Goal: Information Seeking & Learning: Learn about a topic

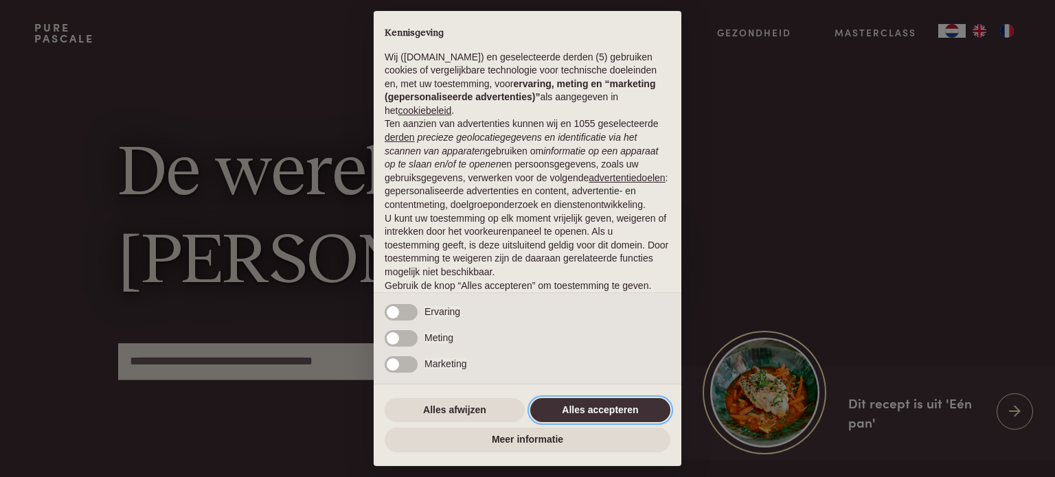
click at [566, 409] on button "Alles accepteren" at bounding box center [600, 410] width 140 height 25
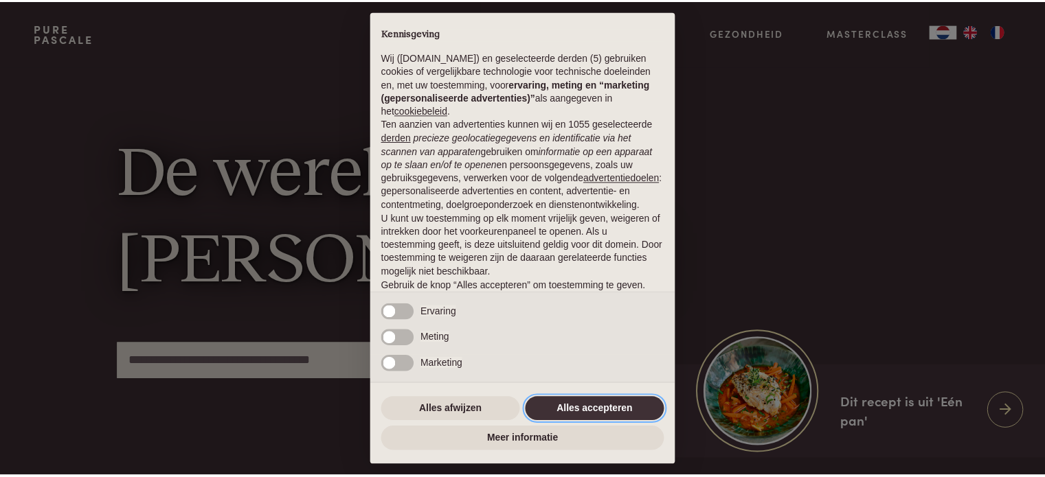
scroll to position [74, 0]
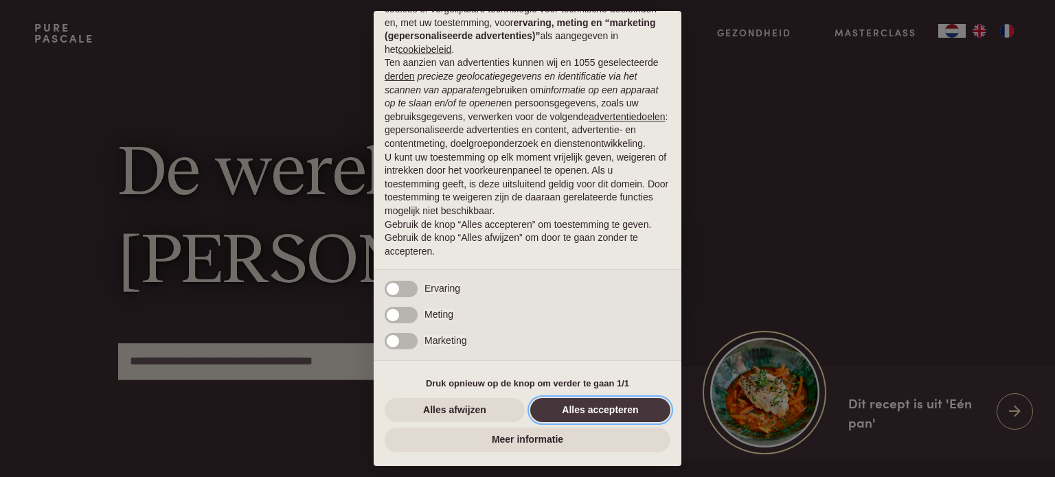
click at [566, 409] on button "Alles accepteren" at bounding box center [600, 410] width 140 height 25
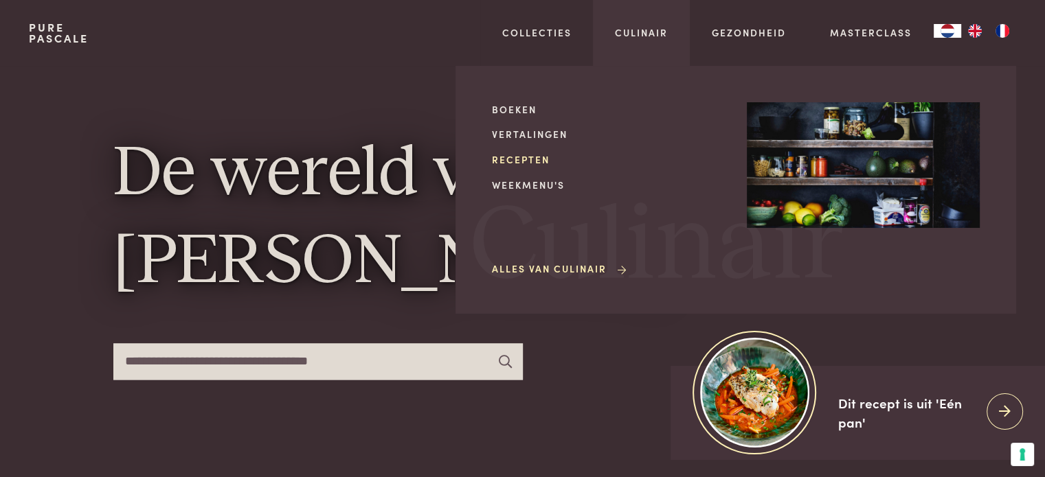
click at [538, 155] on link "Recepten" at bounding box center [608, 159] width 233 height 14
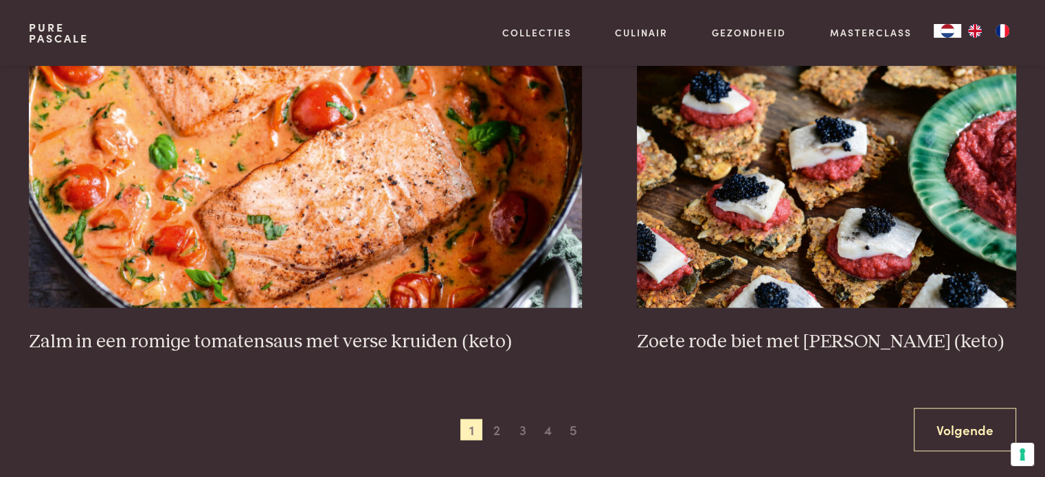
scroll to position [2088, 0]
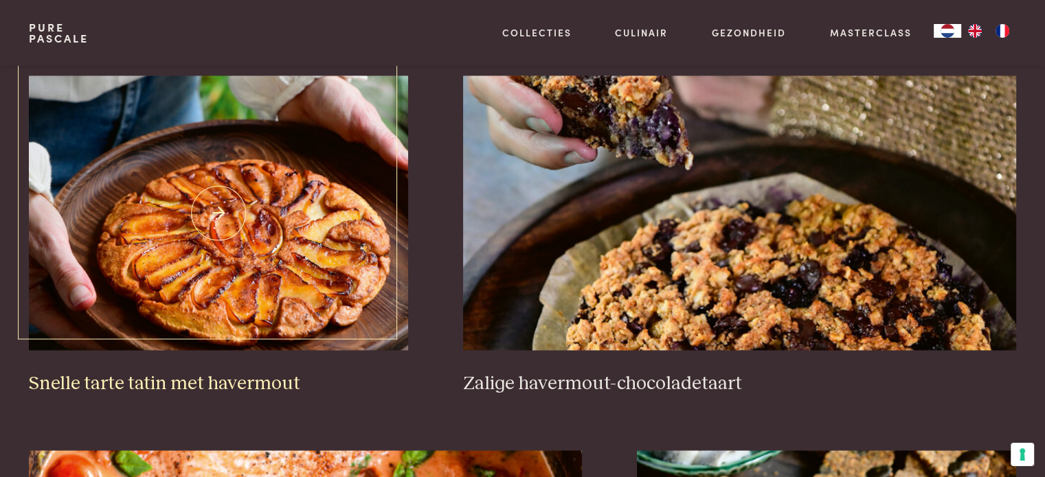
click at [203, 251] on img at bounding box center [218, 213] width 379 height 275
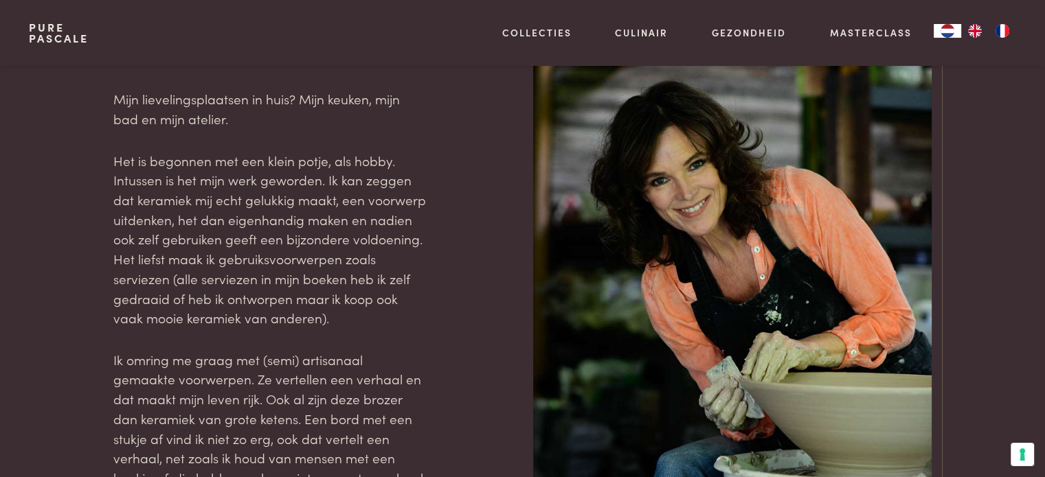
scroll to position [1670, 0]
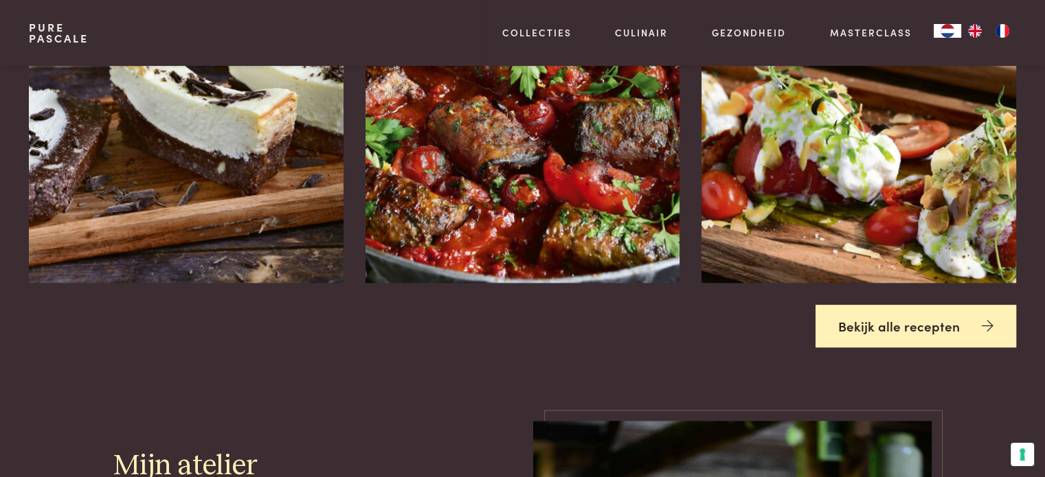
click at [937, 321] on link "Bekijk alle recepten" at bounding box center [915, 326] width 201 height 43
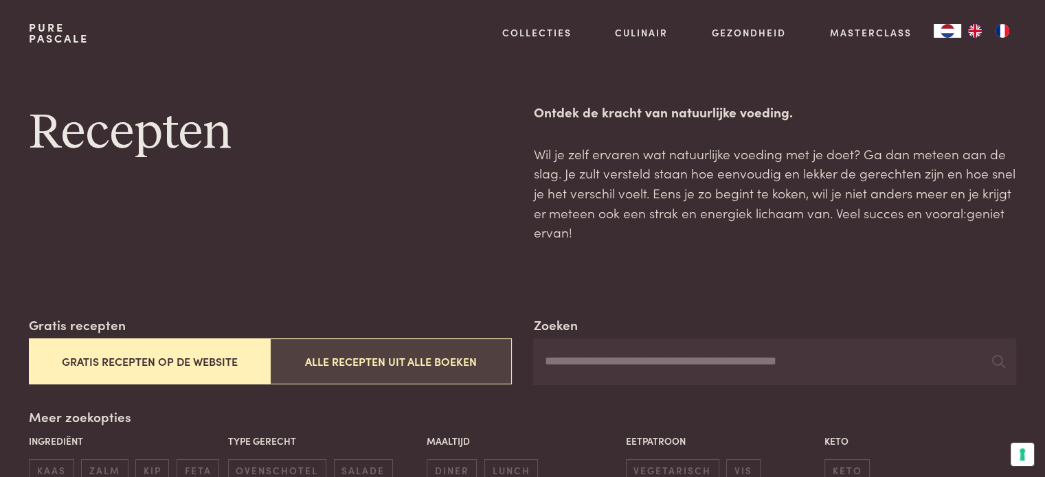
click at [343, 357] on button "Alle recepten uit alle boeken" at bounding box center [390, 362] width 241 height 46
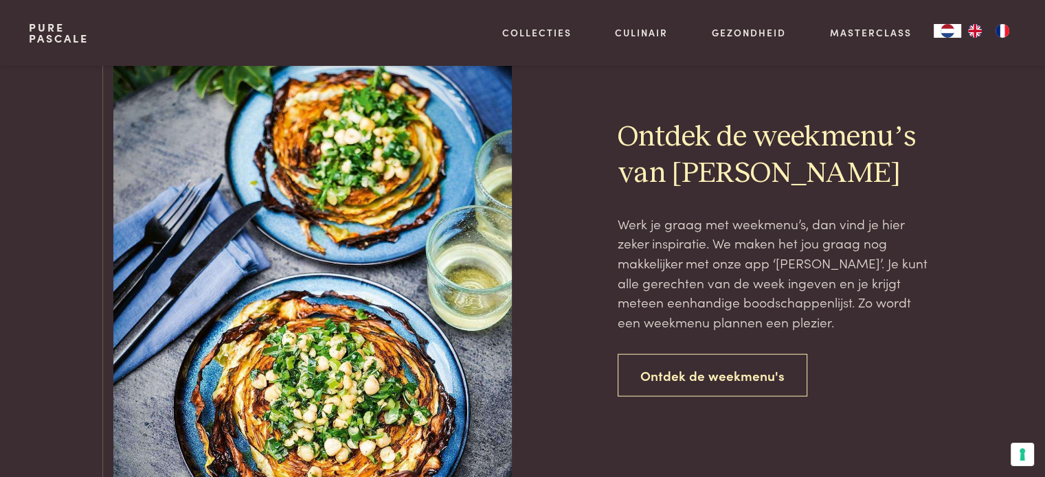
scroll to position [2700, 0]
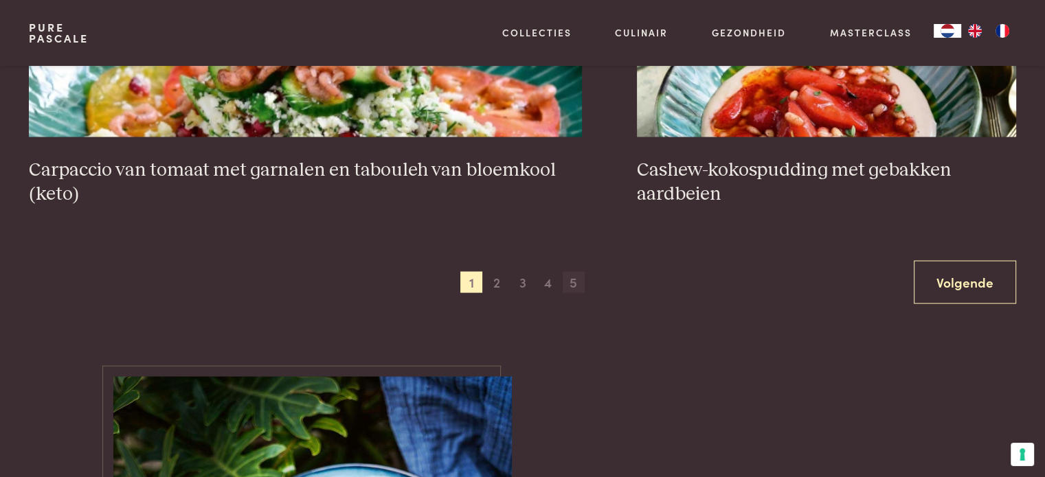
click at [578, 274] on span "5" at bounding box center [573, 283] width 22 height 22
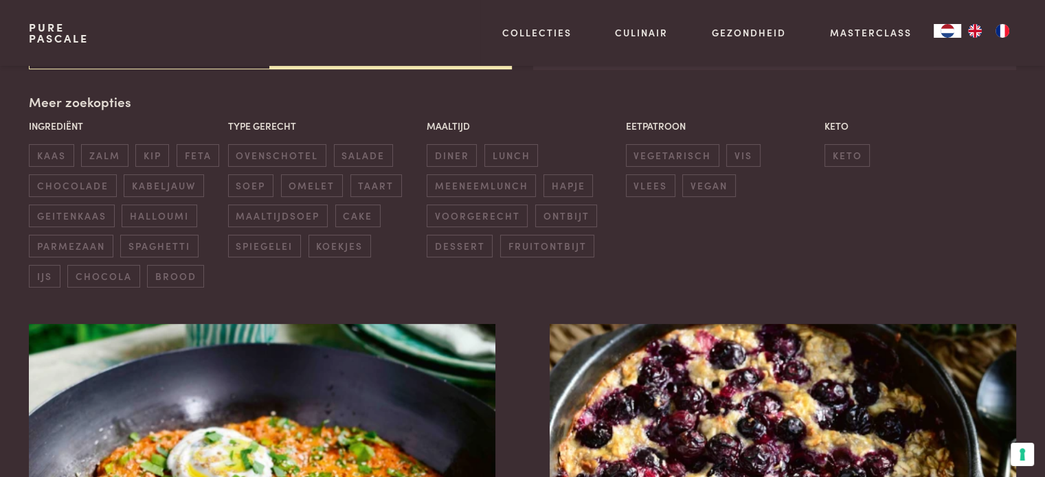
scroll to position [733, 0]
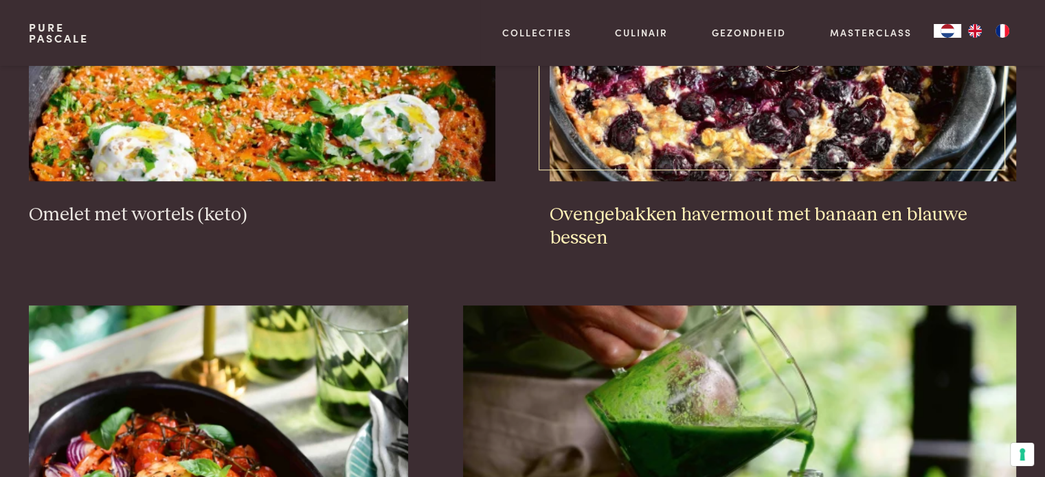
click at [832, 137] on img at bounding box center [782, 44] width 466 height 275
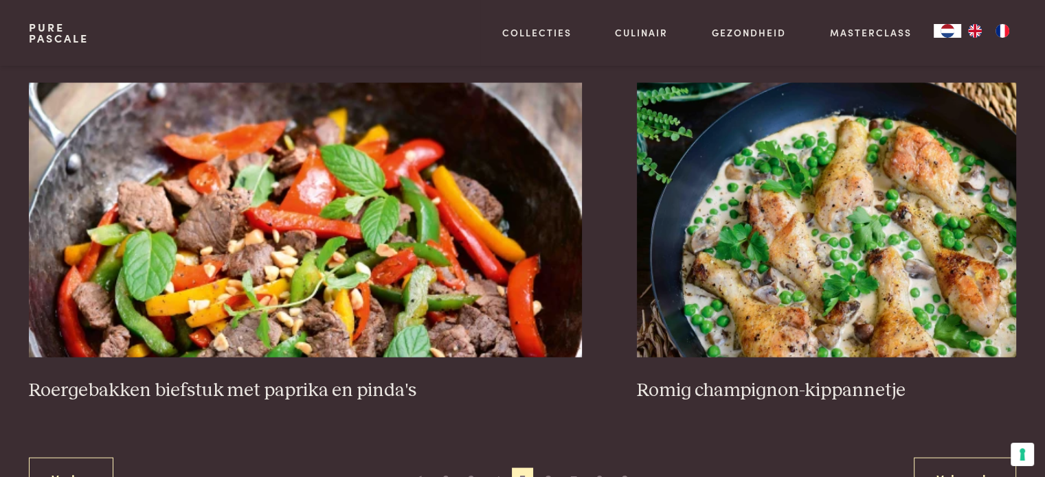
scroll to position [2508, 0]
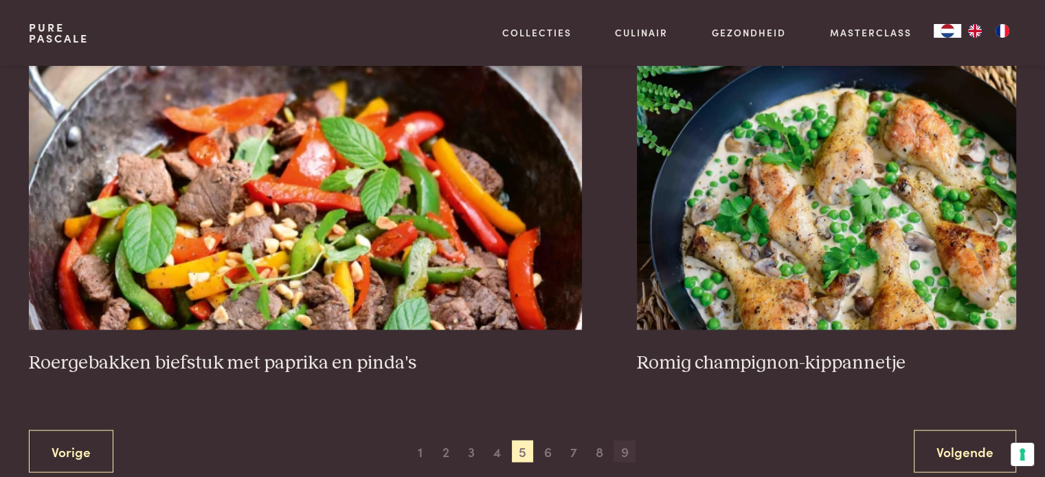
click at [633, 440] on span "9" at bounding box center [624, 451] width 22 height 22
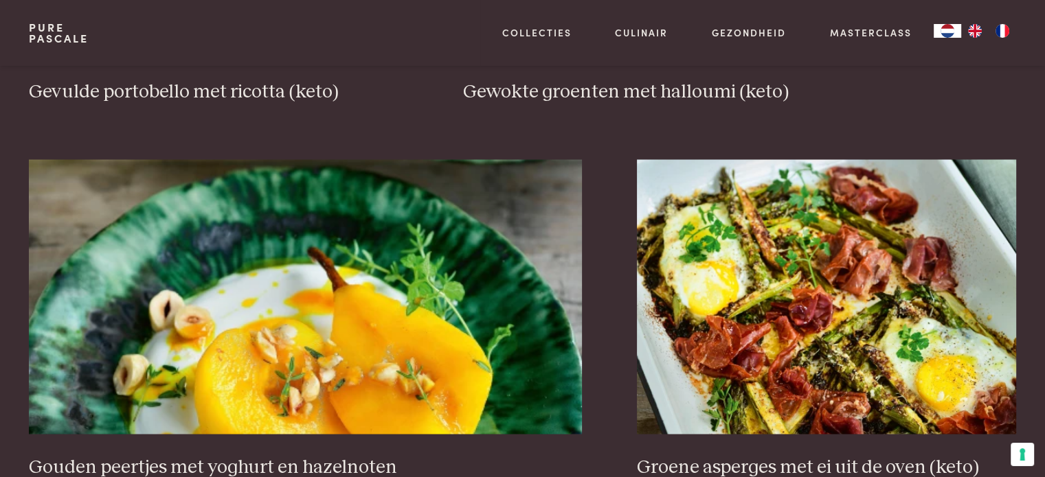
scroll to position [2821, 0]
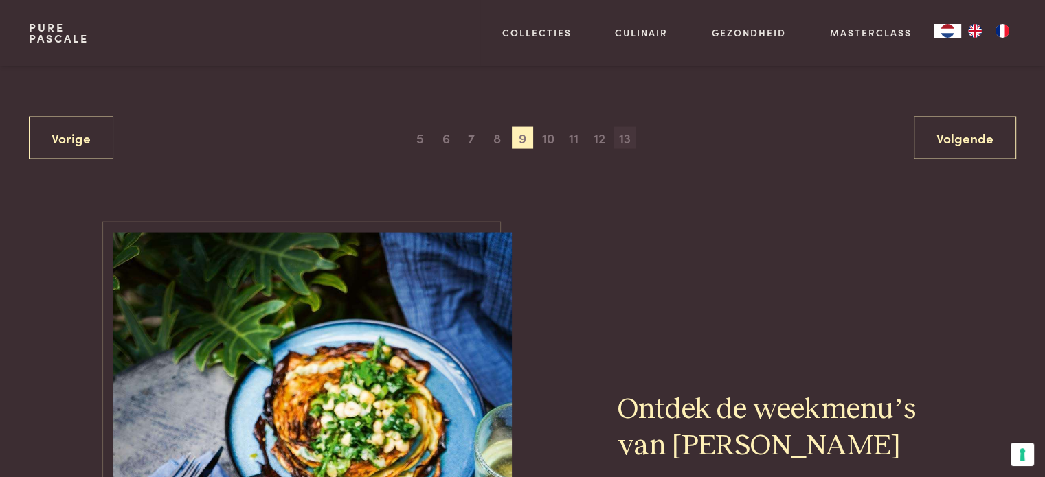
click at [629, 137] on span "13" at bounding box center [624, 138] width 22 height 22
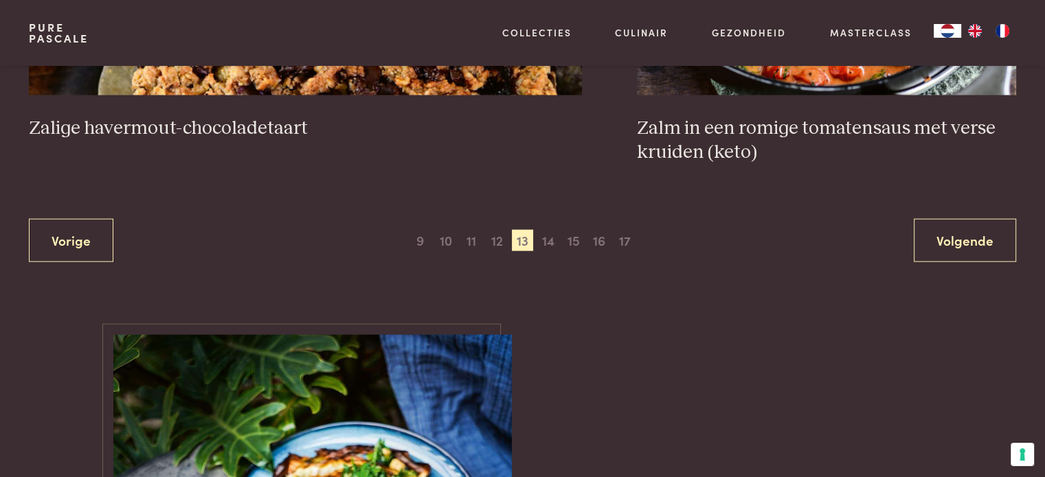
scroll to position [2793, 0]
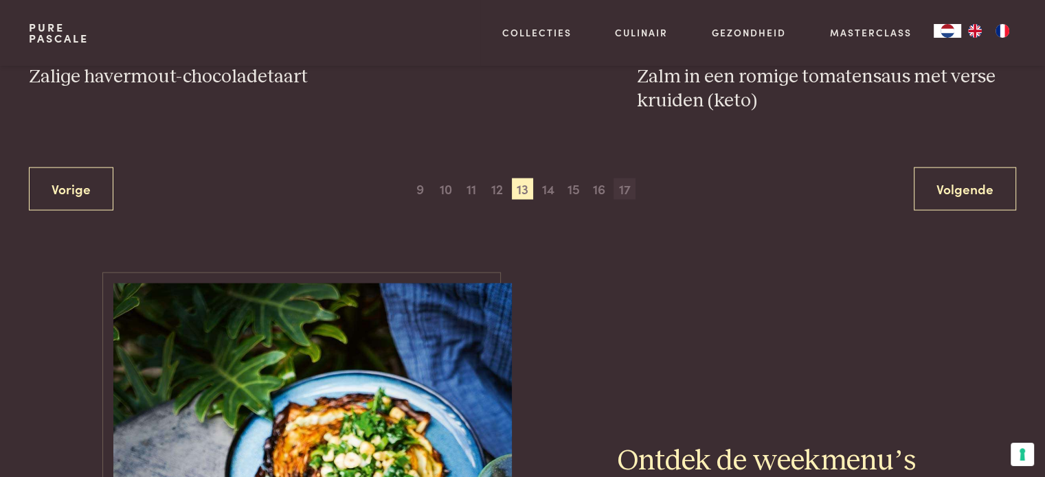
click at [624, 190] on span "17" at bounding box center [624, 190] width 22 height 22
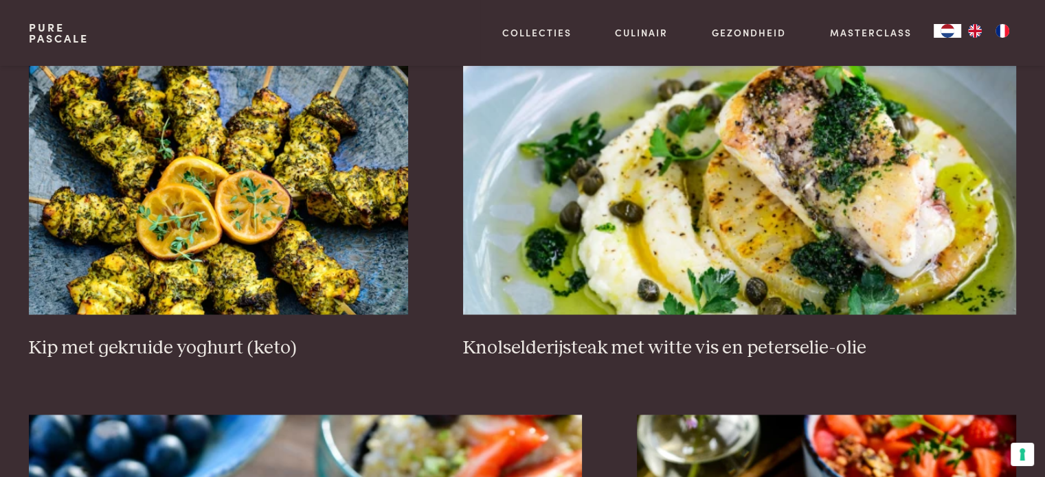
scroll to position [2541, 0]
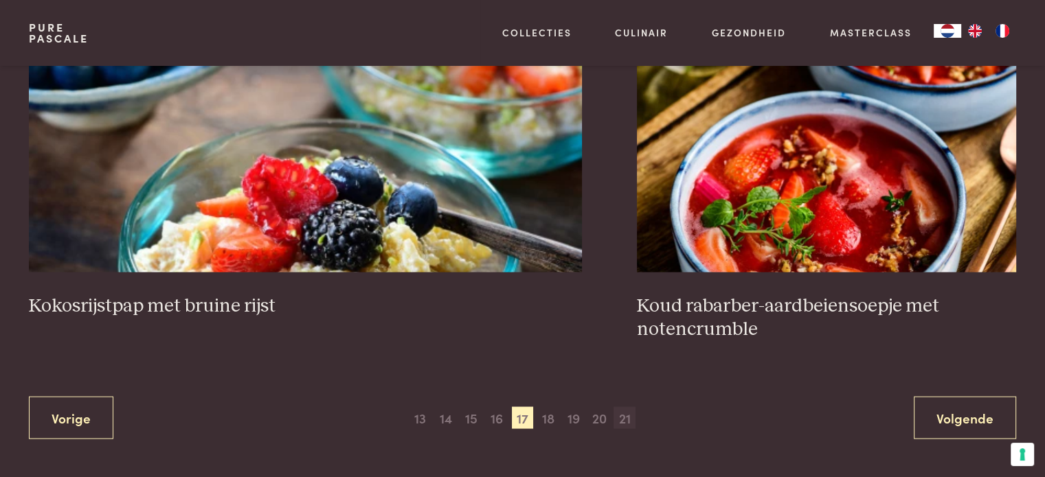
click at [619, 424] on span "21" at bounding box center [624, 418] width 22 height 22
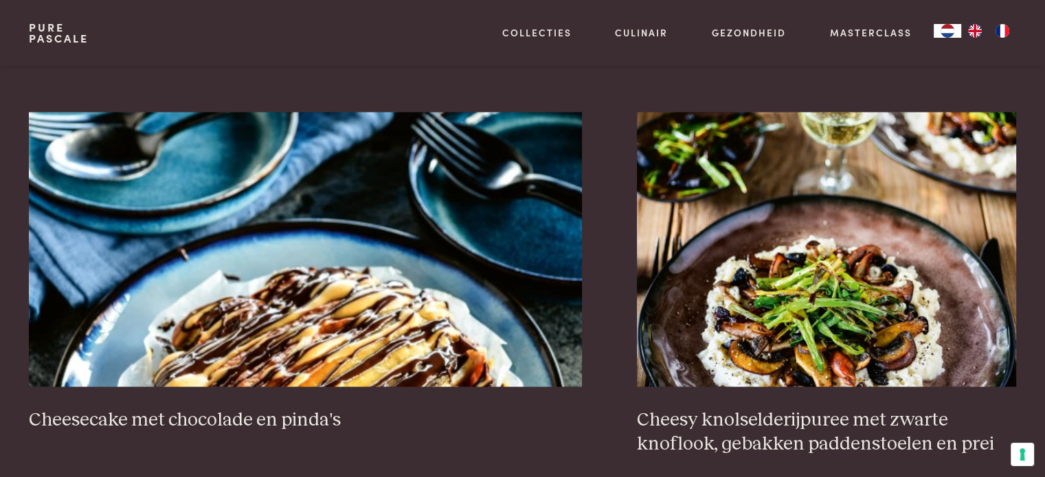
scroll to position [2821, 0]
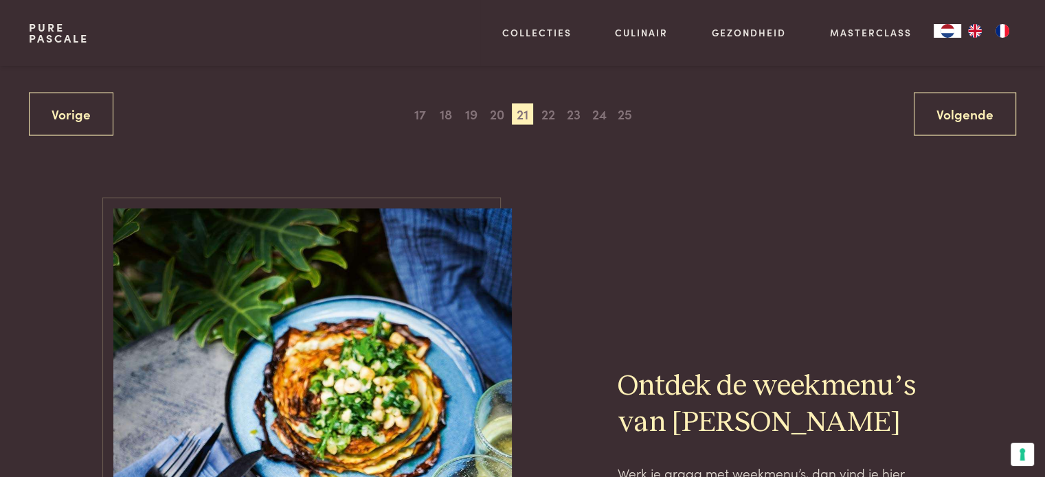
click at [637, 121] on div "Vorige 1 2 3 4 5 6 7 8 9 10 11 12 13 14 15 16 17 18 19 20 21 22 23 24 25 26 27 …" at bounding box center [522, 114] width 986 height 43
click at [630, 113] on span "25" at bounding box center [624, 115] width 22 height 22
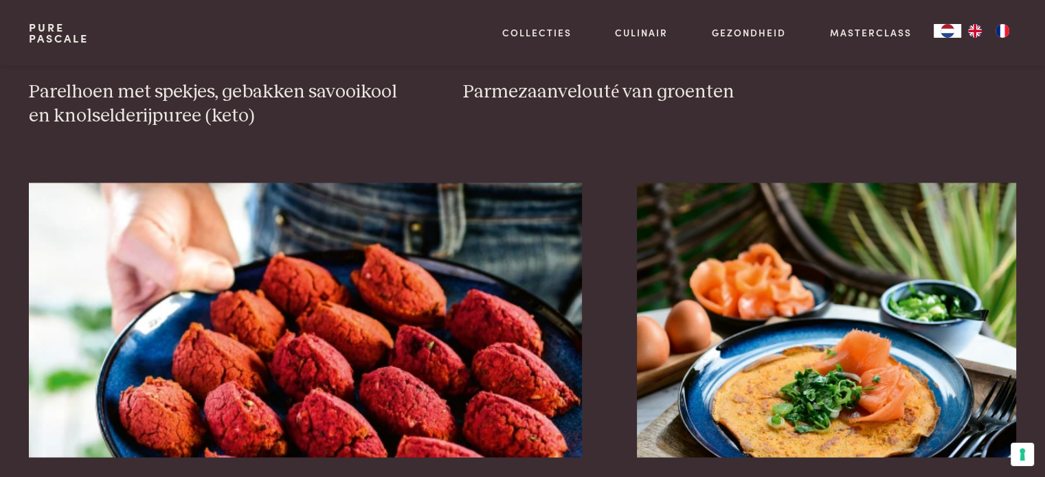
scroll to position [2821, 0]
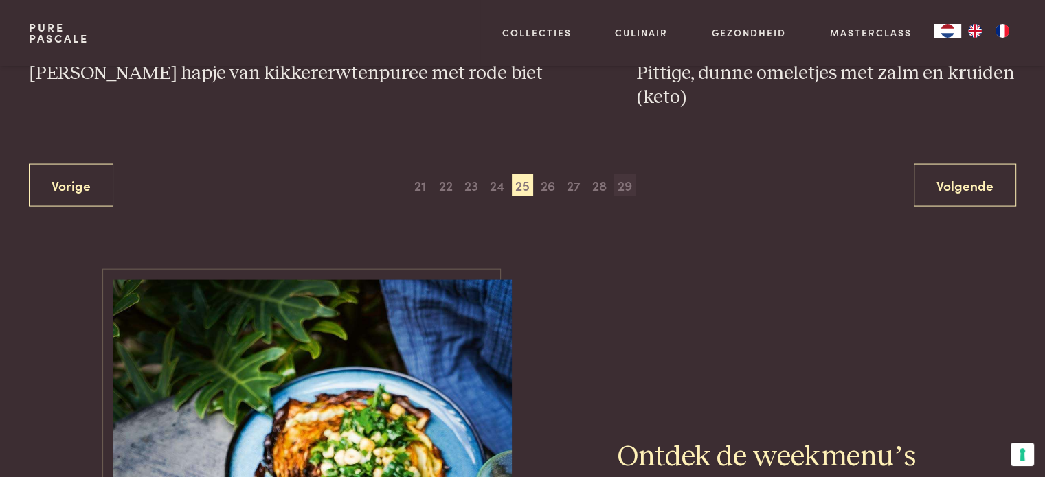
click at [630, 174] on span "29" at bounding box center [624, 185] width 22 height 22
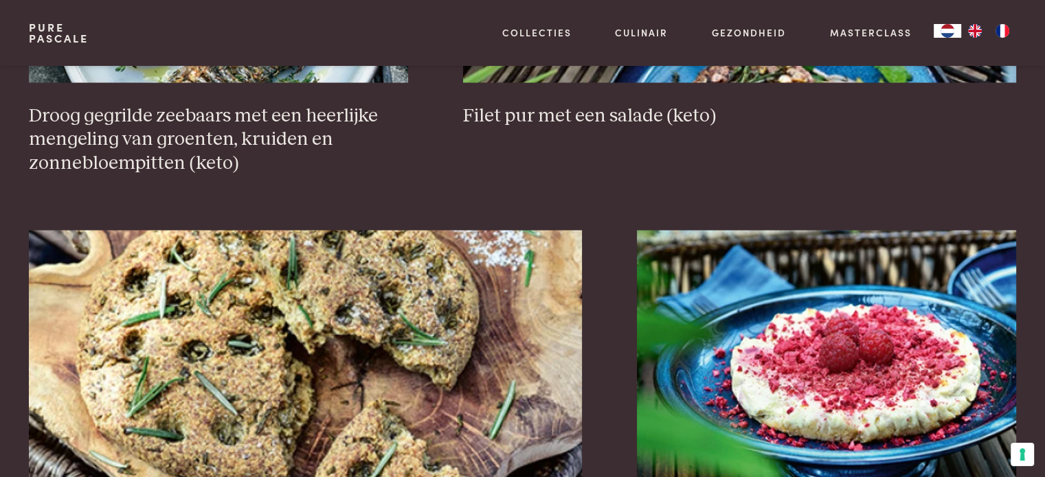
scroll to position [2821, 0]
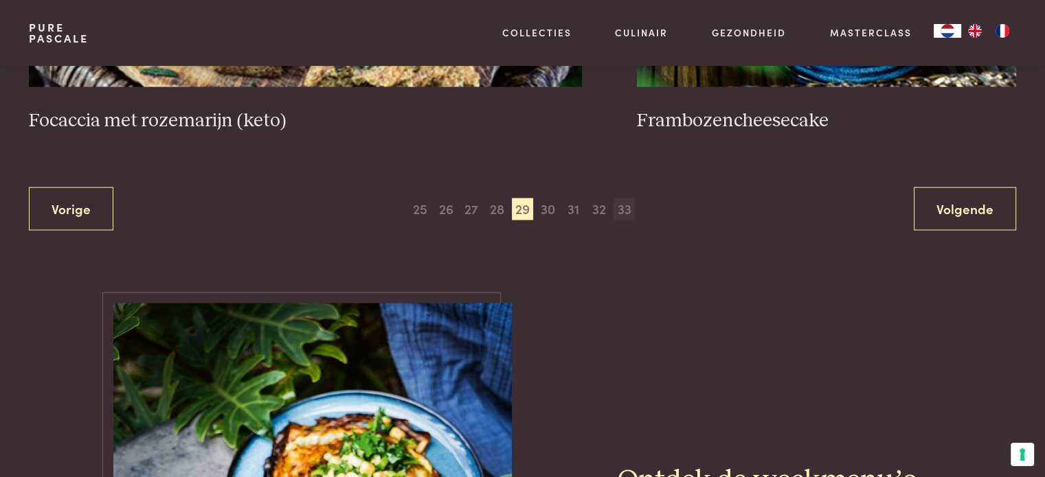
click at [626, 212] on span "33" at bounding box center [624, 209] width 22 height 22
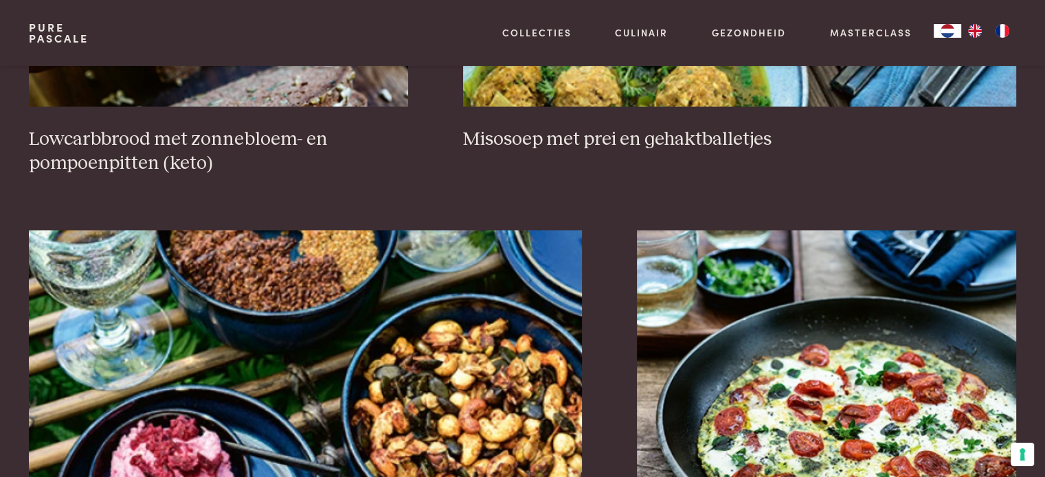
scroll to position [2821, 0]
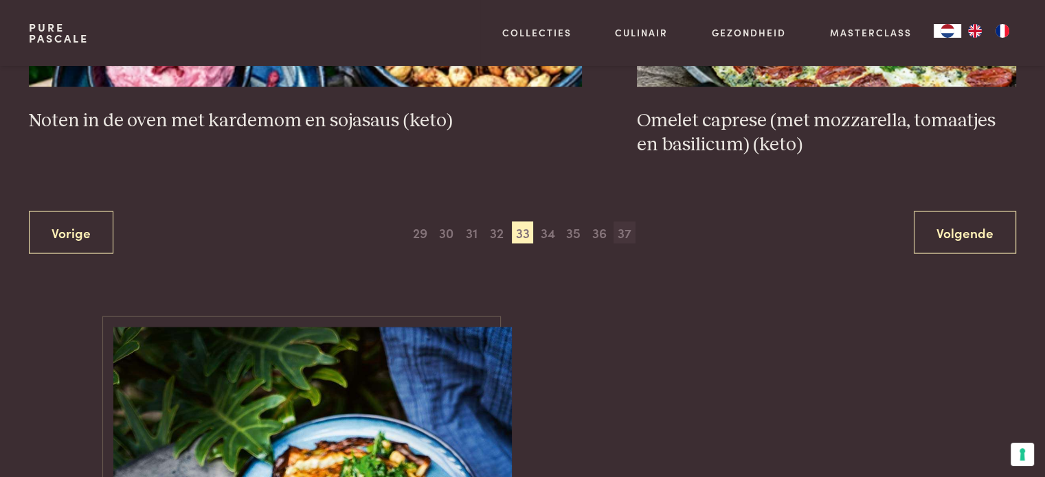
click at [628, 222] on span "37" at bounding box center [624, 233] width 22 height 22
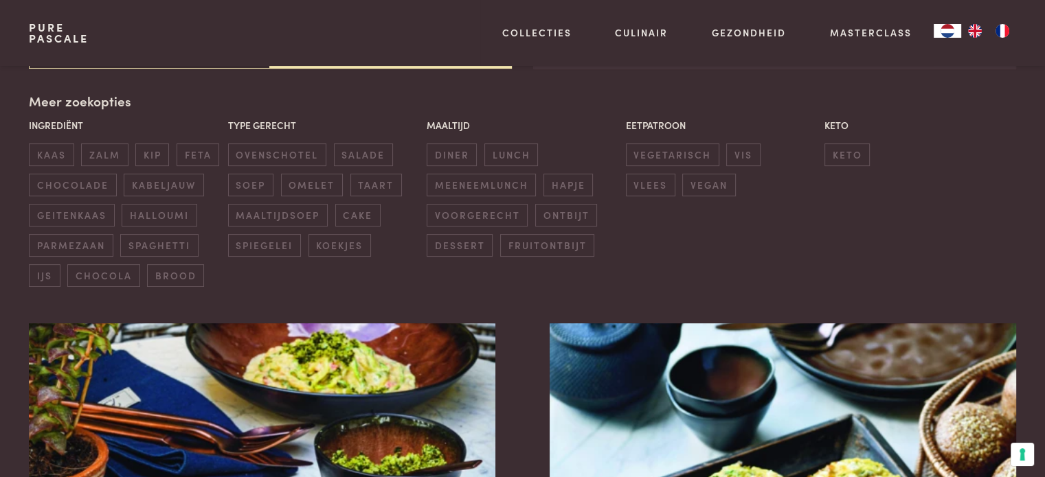
scroll to position [315, 0]
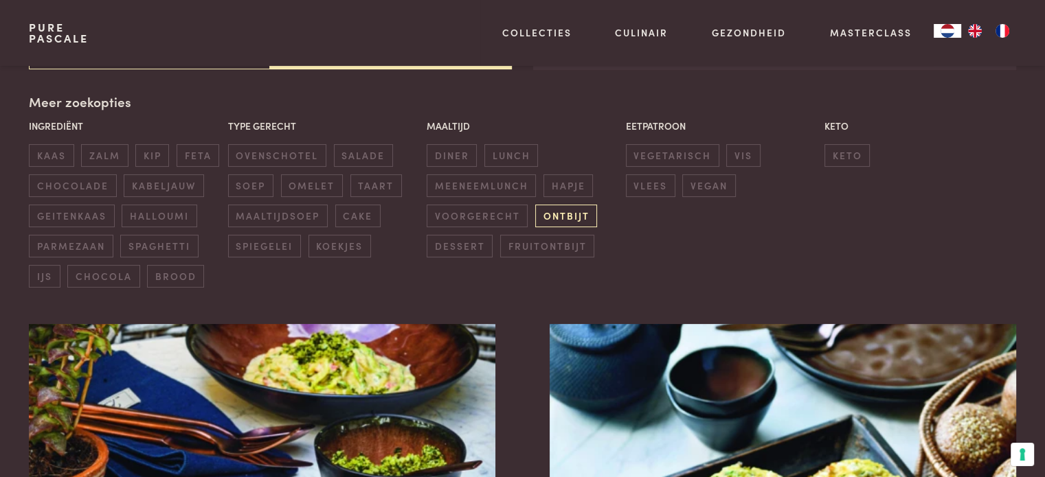
click at [541, 205] on span "ontbijt" at bounding box center [566, 216] width 62 height 23
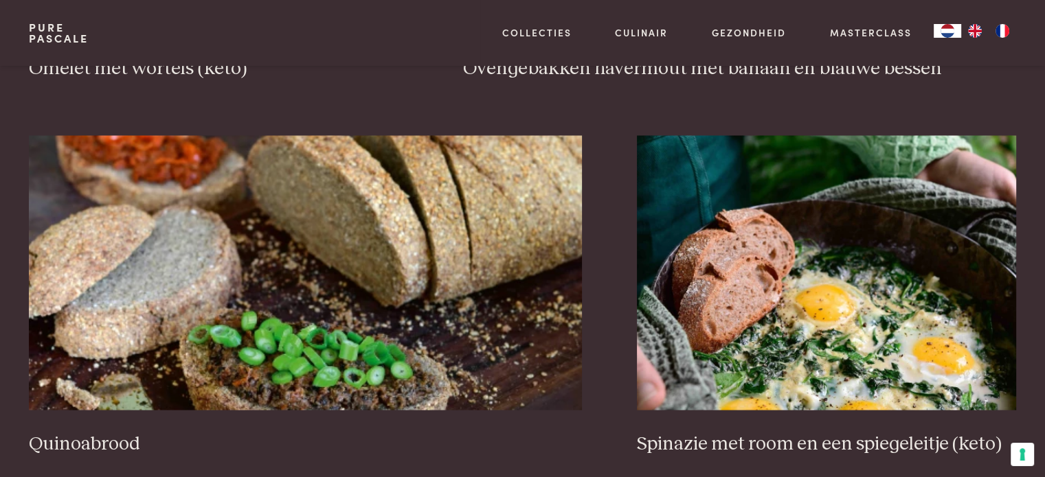
scroll to position [2821, 0]
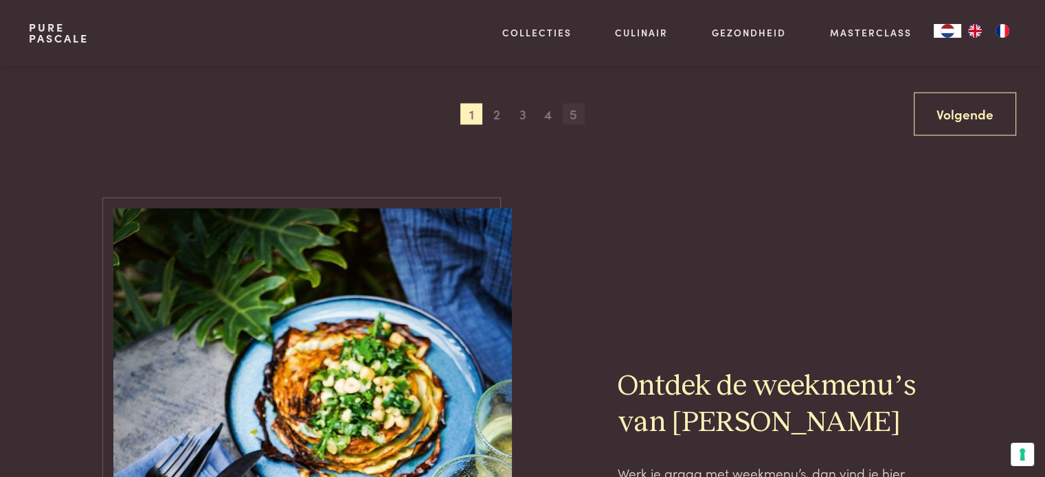
click at [572, 105] on span "5" at bounding box center [573, 115] width 22 height 22
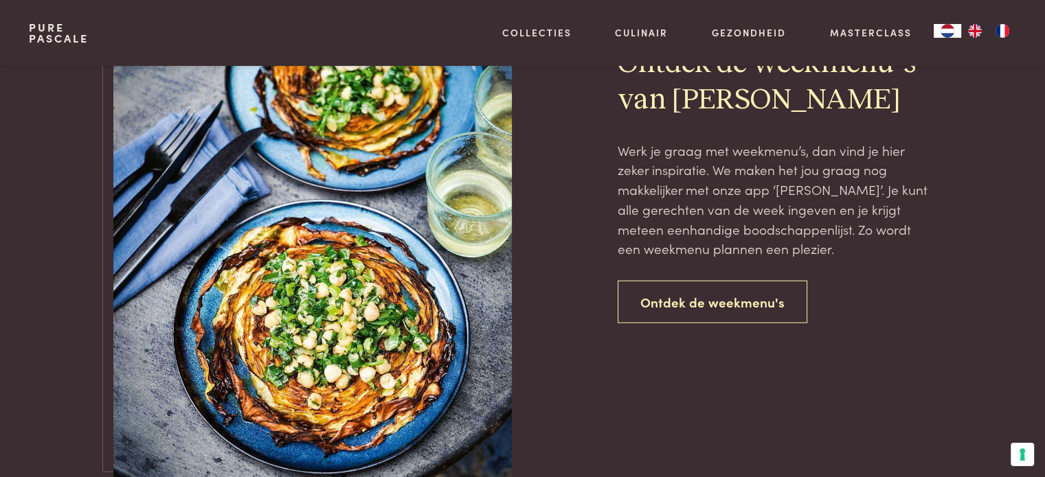
scroll to position [2821, 0]
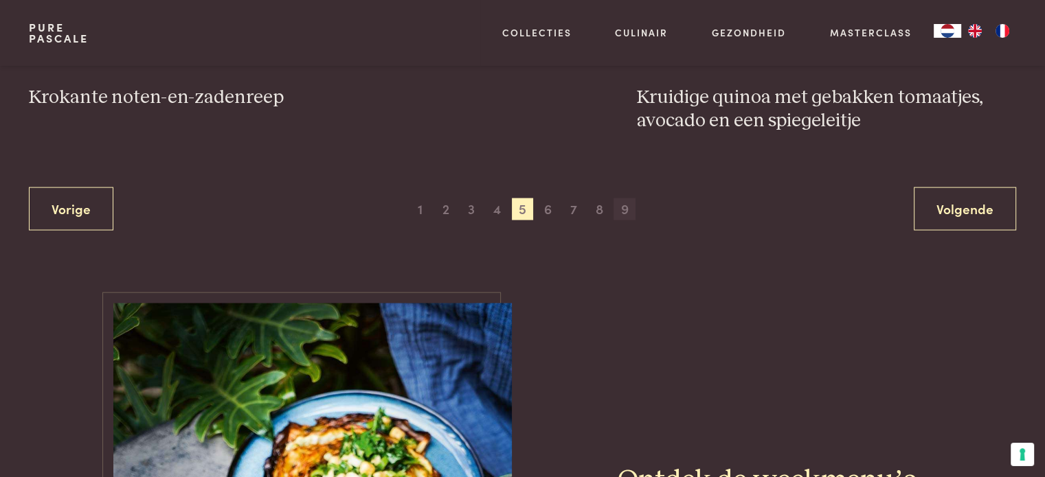
click at [624, 210] on span "9" at bounding box center [624, 209] width 22 height 22
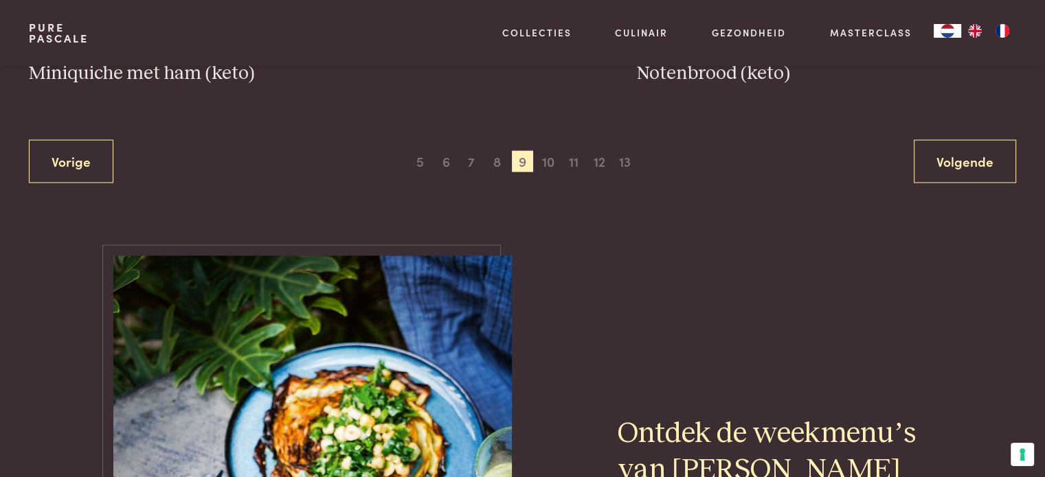
scroll to position [2403, 0]
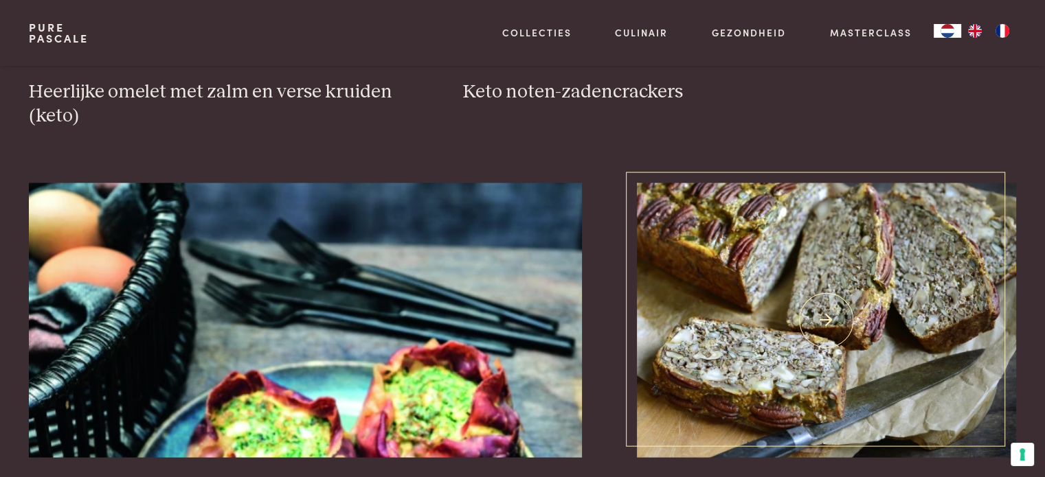
click at [867, 262] on img at bounding box center [826, 320] width 379 height 275
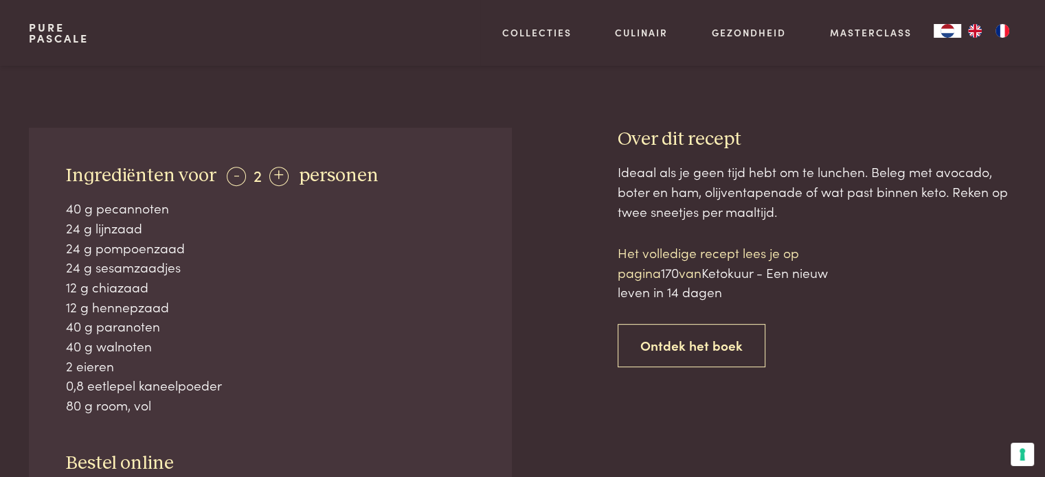
scroll to position [555, 0]
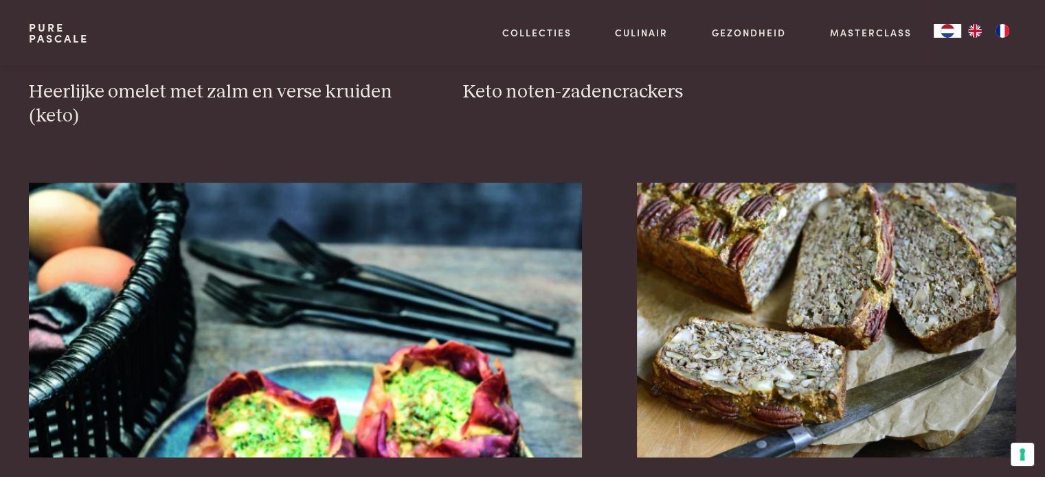
scroll to position [2821, 0]
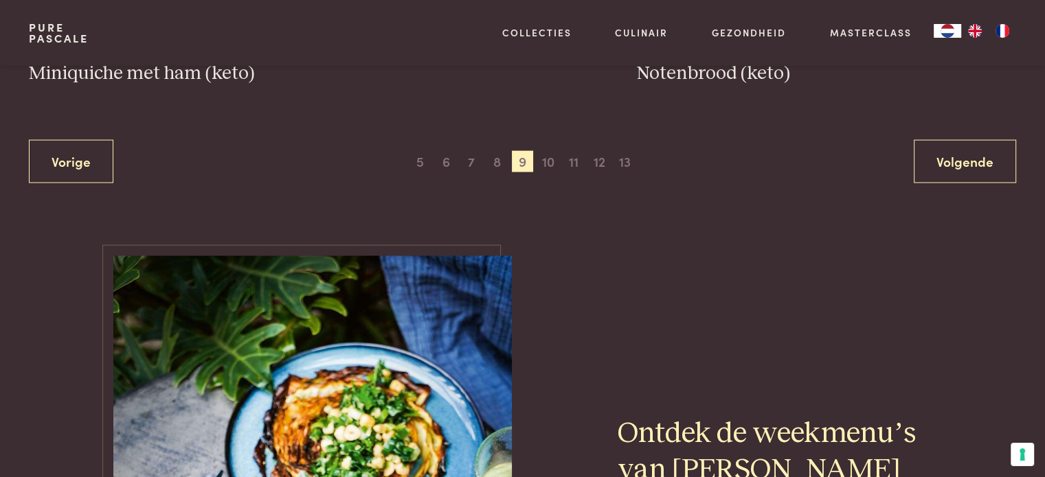
click at [638, 162] on div "Vorige 1 2 3 4 5 6 7 8 9 10 11 12 13 14 15 Volgende" at bounding box center [522, 161] width 986 height 43
click at [635, 160] on span "13" at bounding box center [624, 162] width 22 height 22
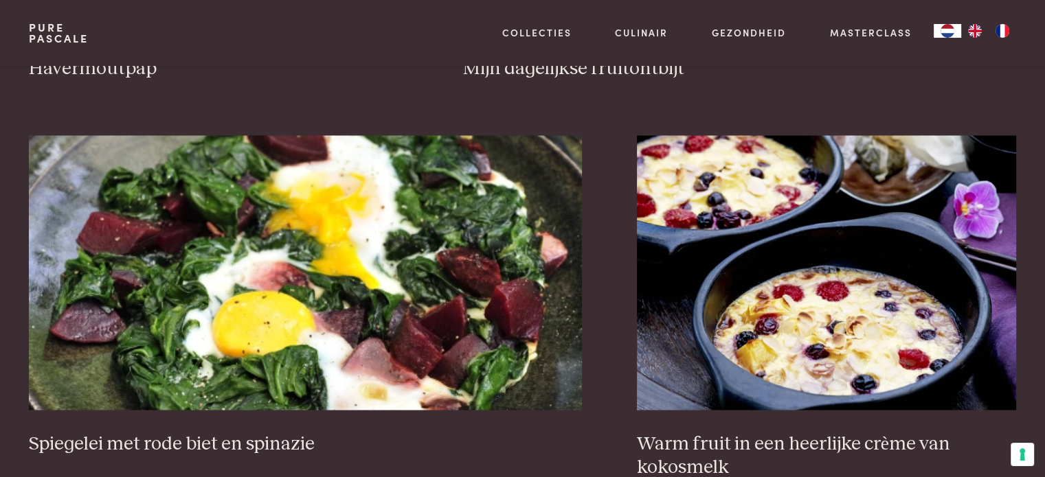
scroll to position [2821, 0]
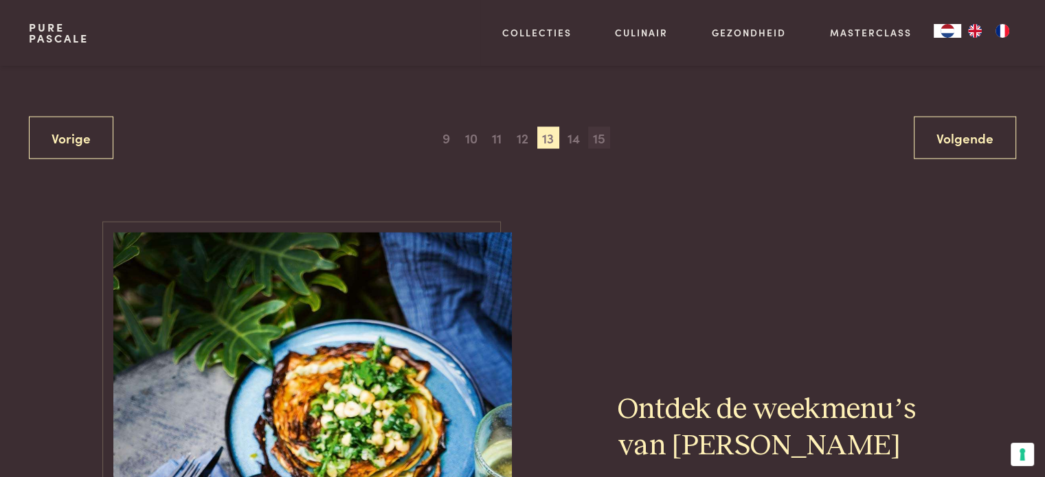
click at [602, 128] on span "15" at bounding box center [599, 138] width 22 height 22
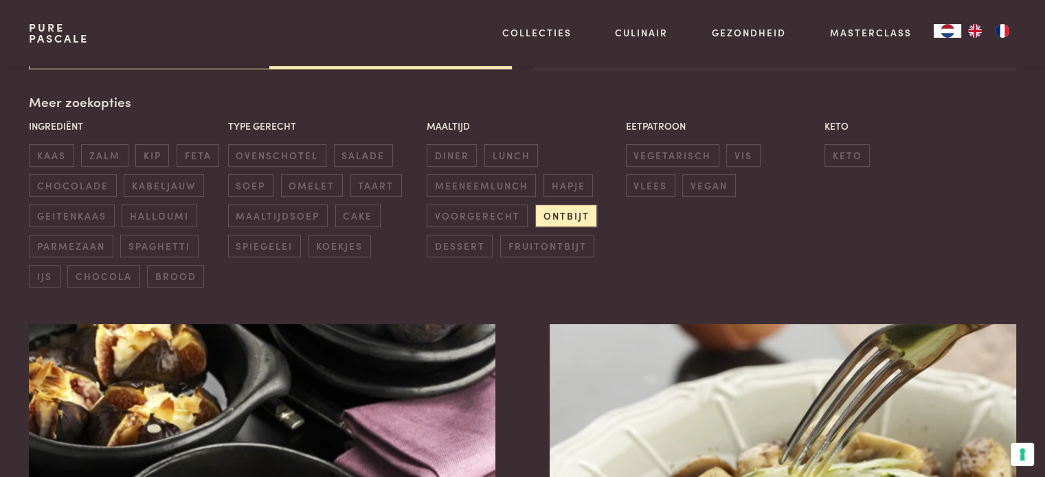
scroll to position [733, 0]
